Goal: Transaction & Acquisition: Purchase product/service

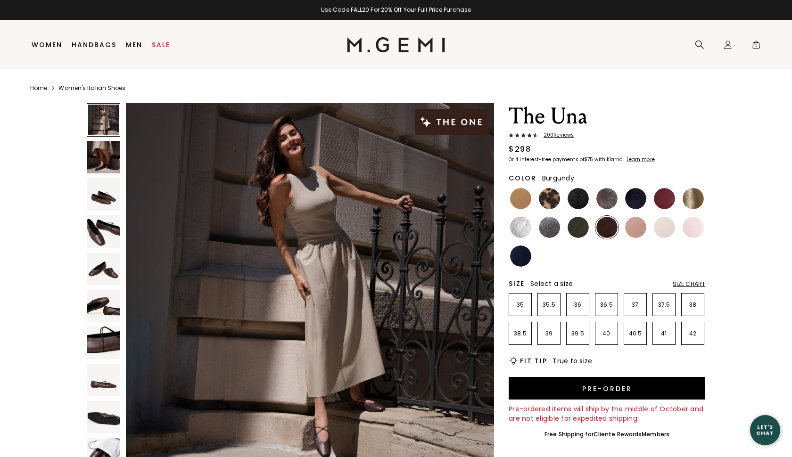
click at [663, 196] on img at bounding box center [664, 198] width 21 height 21
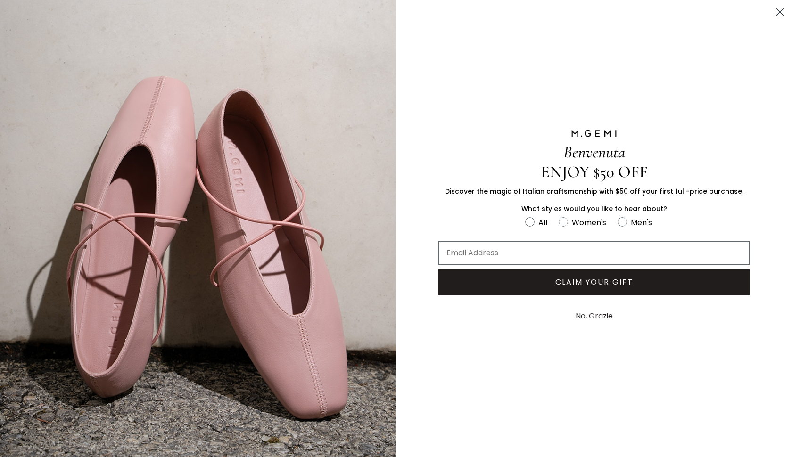
click at [778, 14] on icon "Close dialog" at bounding box center [780, 12] width 7 height 7
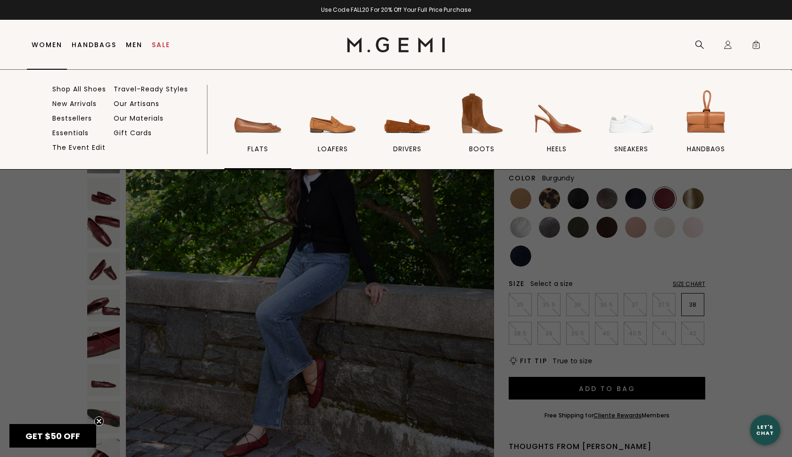
click at [243, 128] on img at bounding box center [257, 113] width 53 height 53
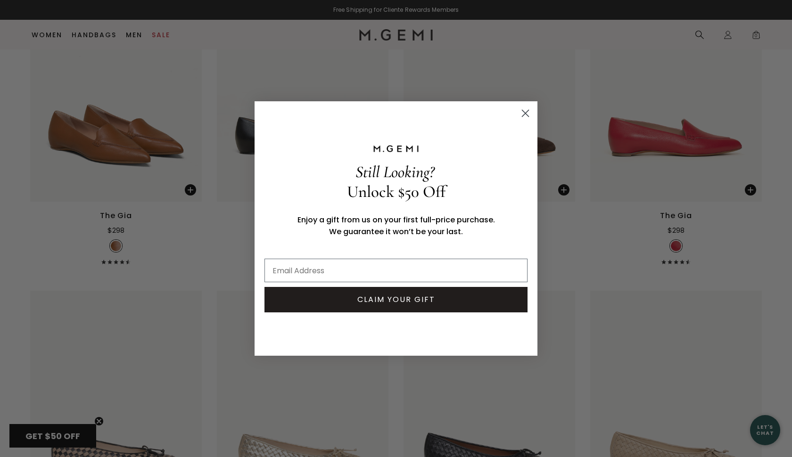
scroll to position [756, 0]
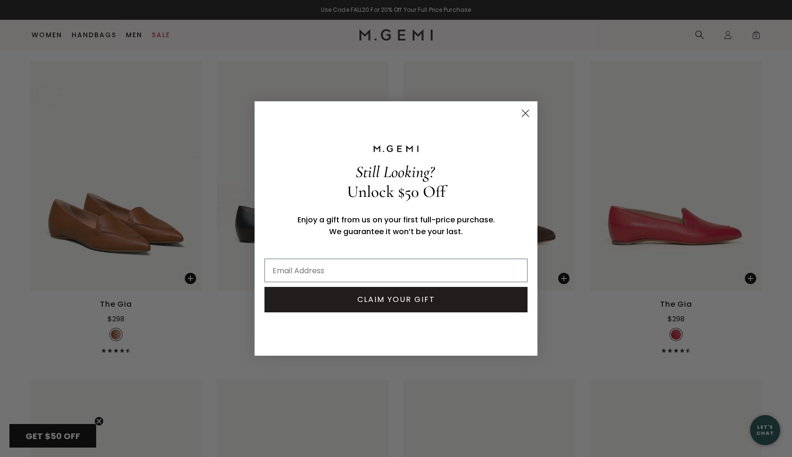
click at [527, 111] on icon "Close dialog" at bounding box center [525, 113] width 7 height 7
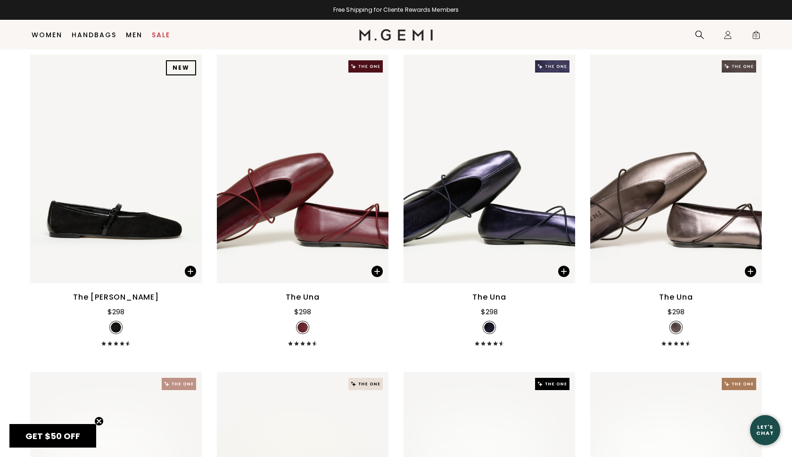
scroll to position [2040, 0]
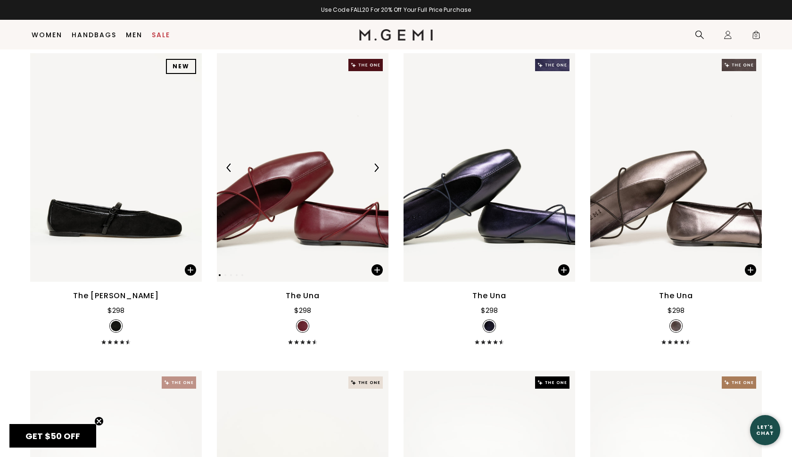
click at [302, 175] on div at bounding box center [303, 167] width 172 height 15
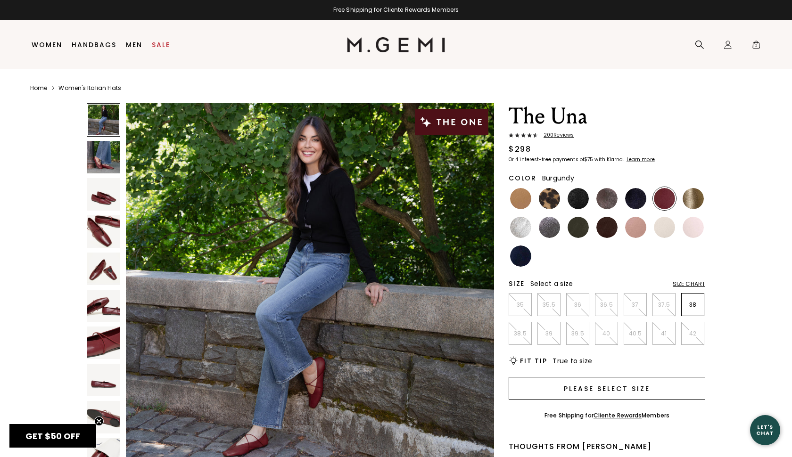
click at [597, 388] on button "Please select size" at bounding box center [606, 388] width 197 height 23
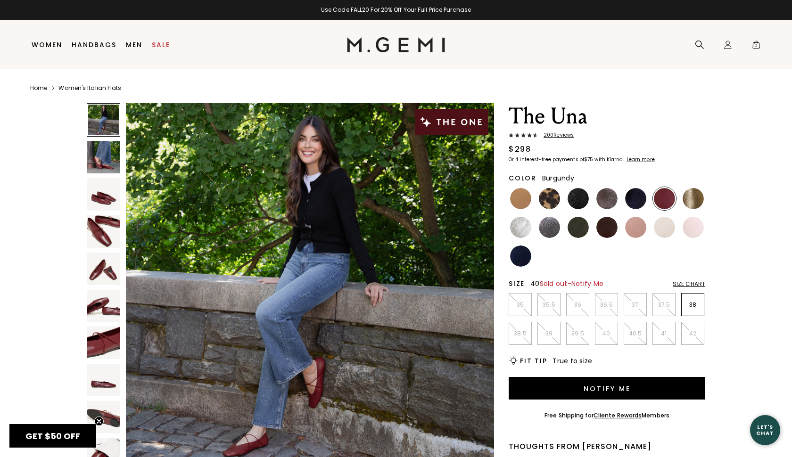
click at [599, 334] on p "40" at bounding box center [606, 334] width 22 height 8
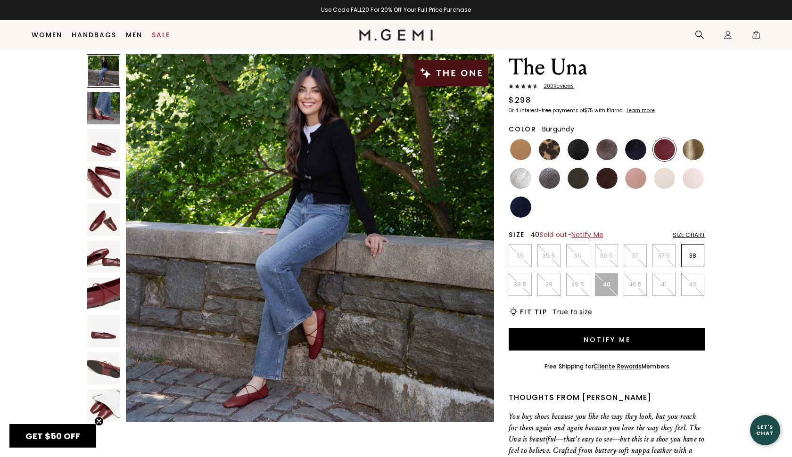
scroll to position [46, 0]
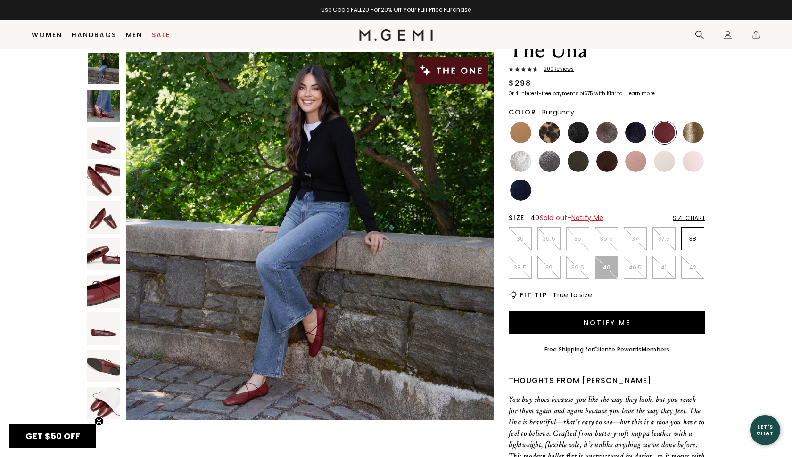
click at [698, 220] on div "Size Chart" at bounding box center [688, 218] width 33 height 8
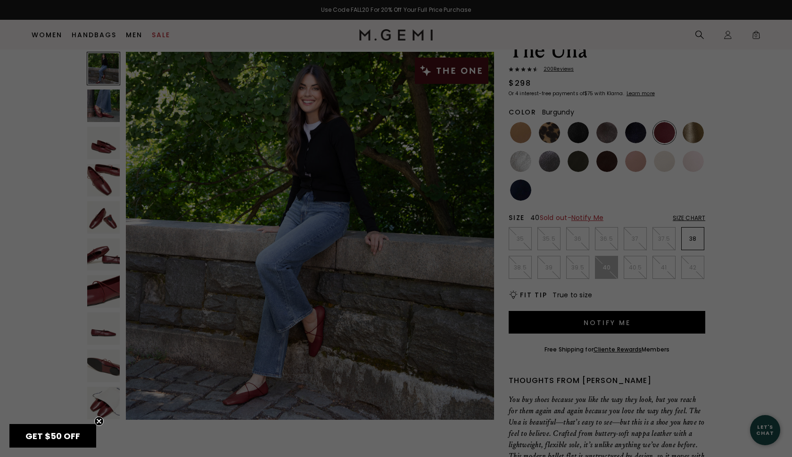
scroll to position [0, 0]
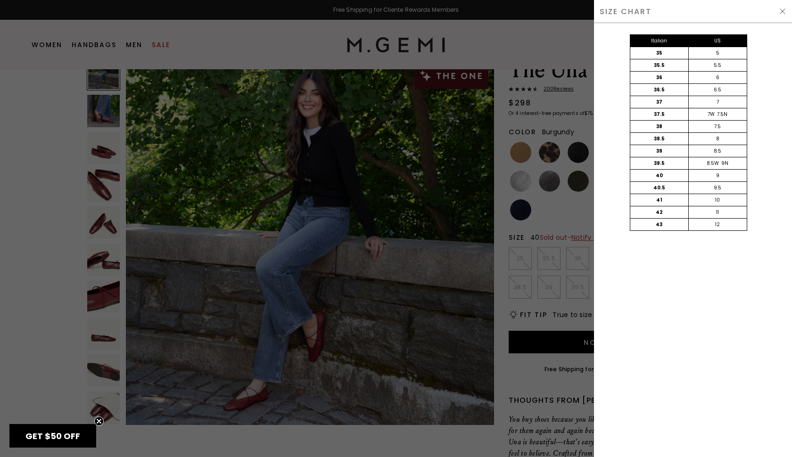
click at [781, 13] on img at bounding box center [782, 12] width 8 height 8
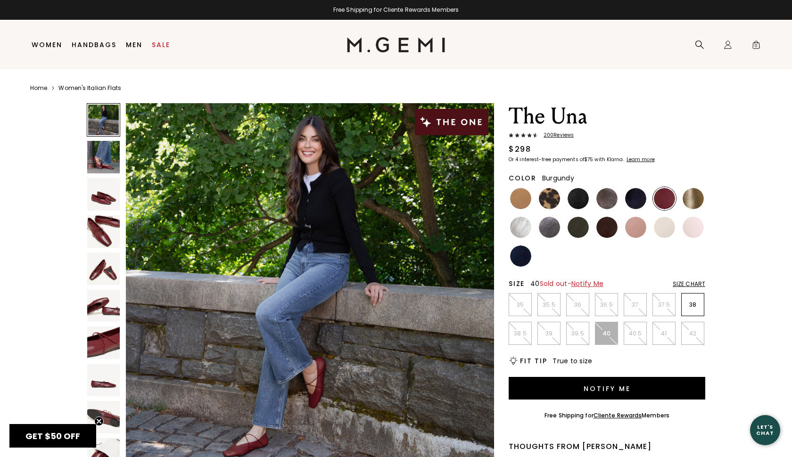
scroll to position [46, 0]
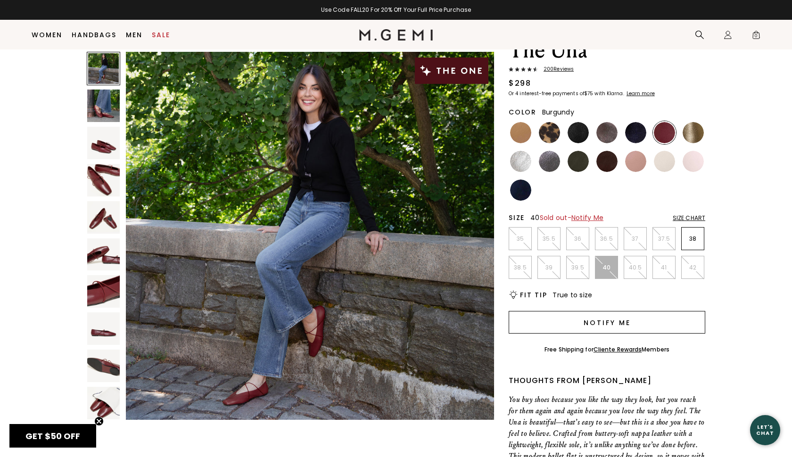
click at [606, 323] on button "Notify Me" at bounding box center [606, 322] width 197 height 23
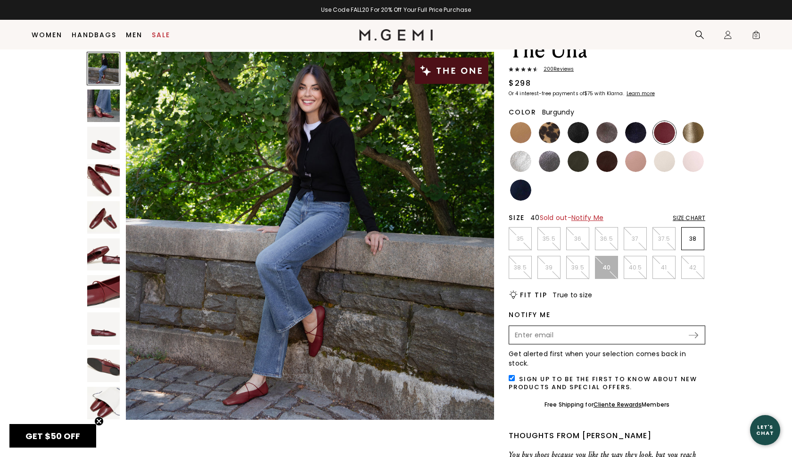
click at [602, 334] on input "Enter your email address to be notified when your selection is back in stock" at bounding box center [599, 335] width 178 height 16
type input "jil.dillard@yahoo.com"
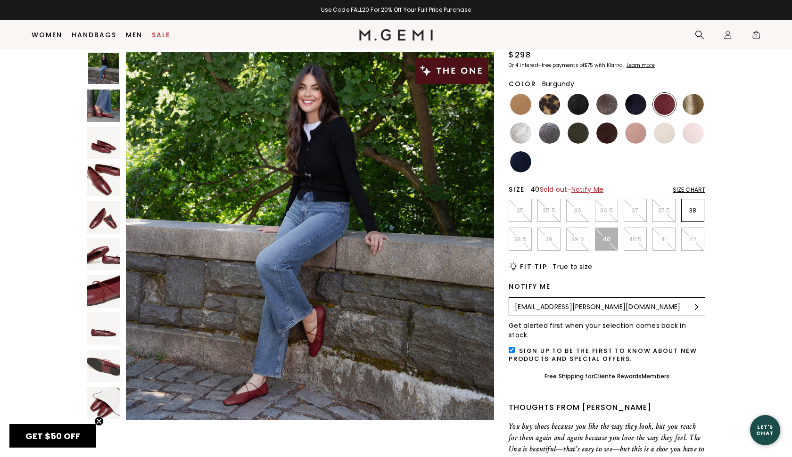
scroll to position [74, 0]
click at [694, 306] on img at bounding box center [692, 307] width 9 height 6
